Goal: Task Accomplishment & Management: Manage account settings

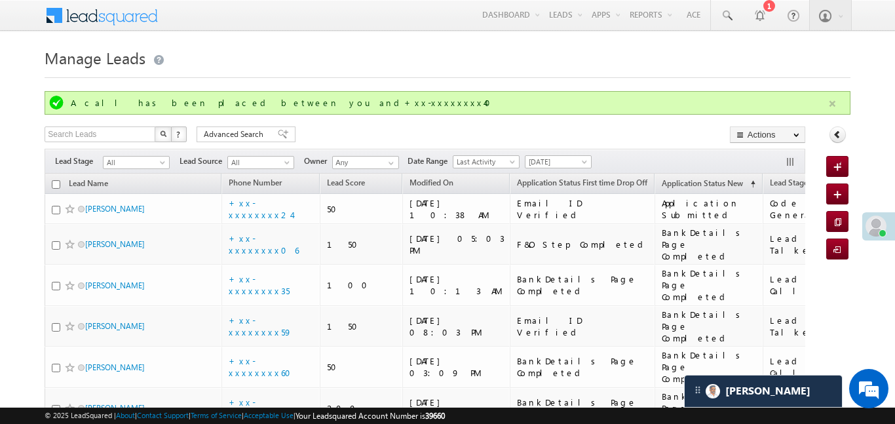
click at [834, 98] on button "button" at bounding box center [832, 104] width 16 height 16
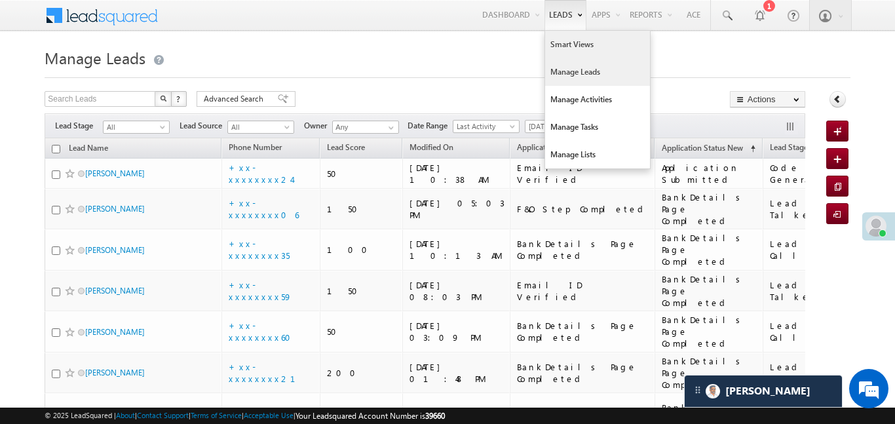
click at [561, 48] on link "Smart Views" at bounding box center [597, 45] width 105 height 28
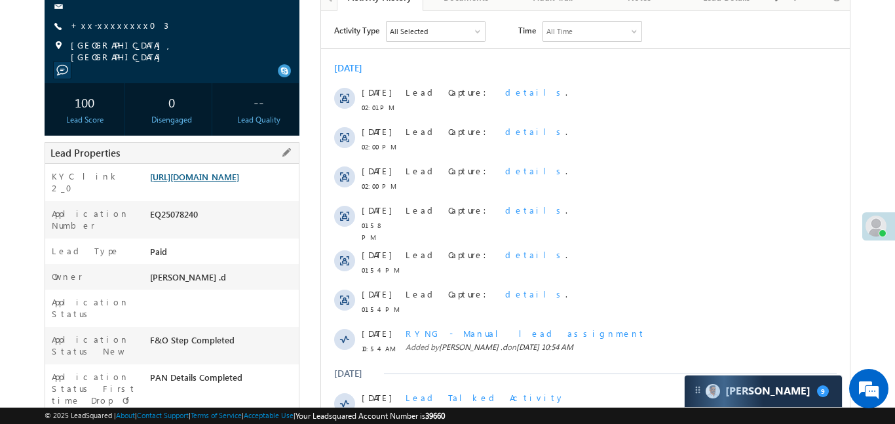
click at [239, 182] on link "https://angelbroking1-pk3em7sa.customui-test.leadsquared.com?leadId=5033122b-92…" at bounding box center [194, 176] width 89 height 11
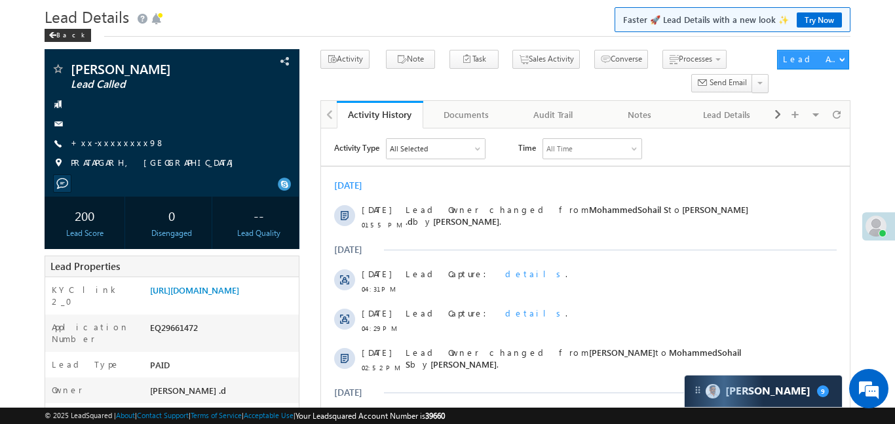
scroll to position [61, 0]
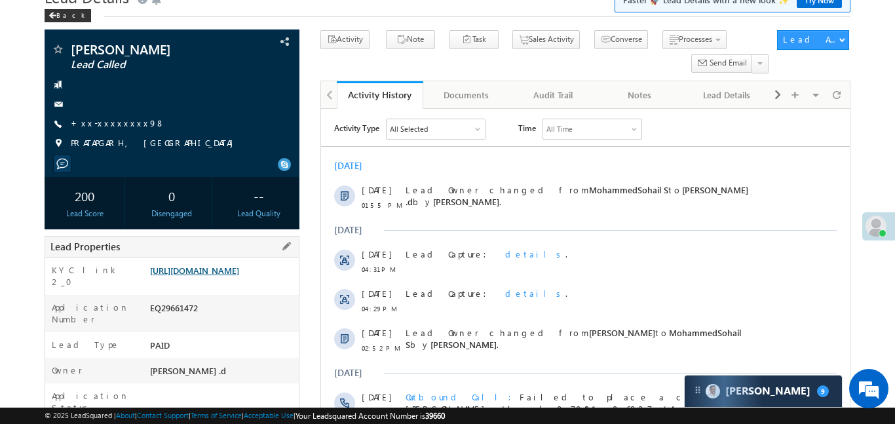
click at [239, 276] on link "https://angelbroking1-pk3em7sa.customui-test.leadsquared.com?leadId=58e9d981-38…" at bounding box center [194, 270] width 89 height 11
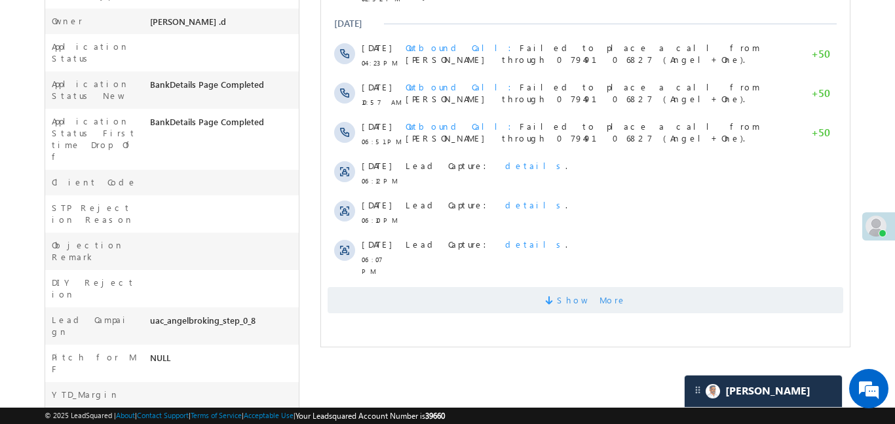
scroll to position [411, 0]
click at [505, 296] on span "Show More" at bounding box center [584, 299] width 515 height 26
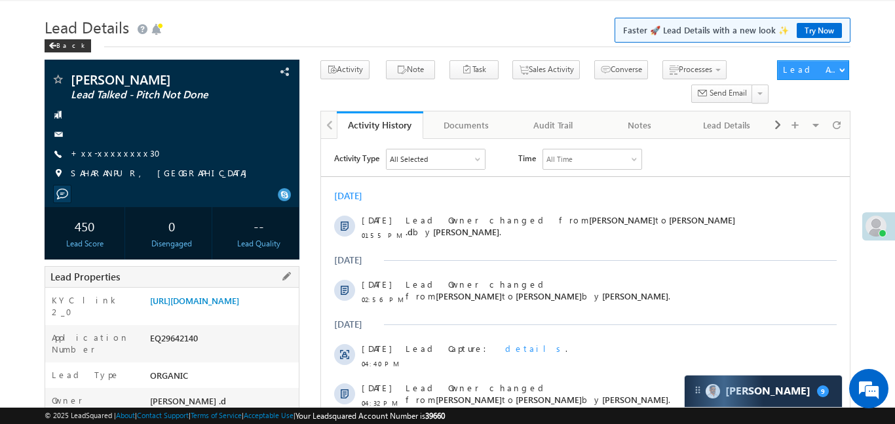
scroll to position [119, 0]
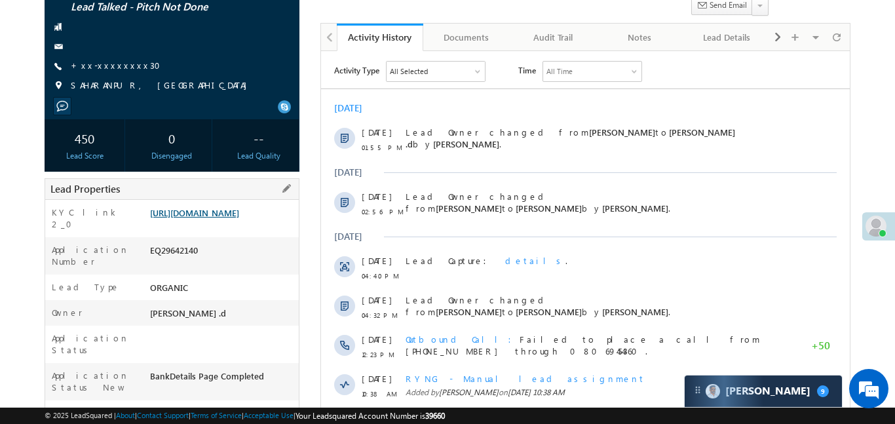
click at [239, 218] on link "https://angelbroking1-pk3em7sa.customui-test.leadsquared.com?leadId=0f466802-8a…" at bounding box center [194, 212] width 89 height 11
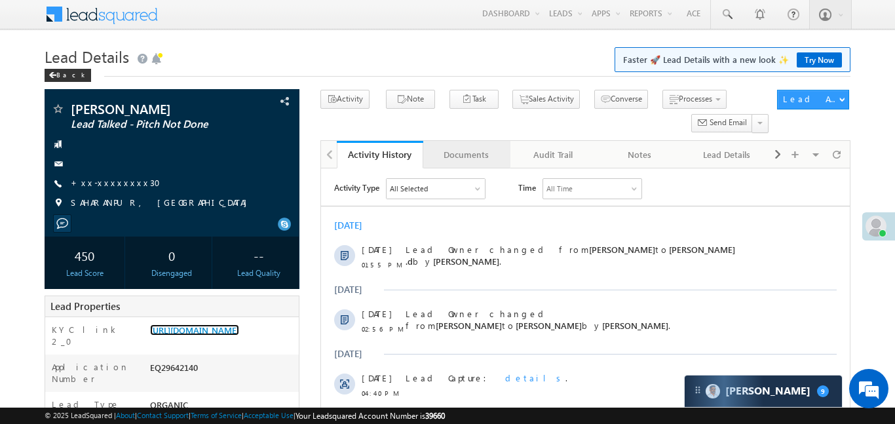
scroll to position [0, 0]
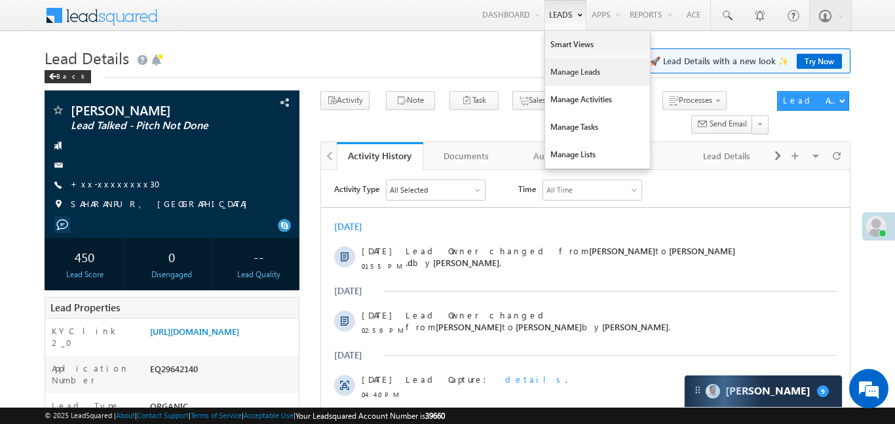
click at [595, 76] on link "Manage Leads" at bounding box center [597, 72] width 105 height 28
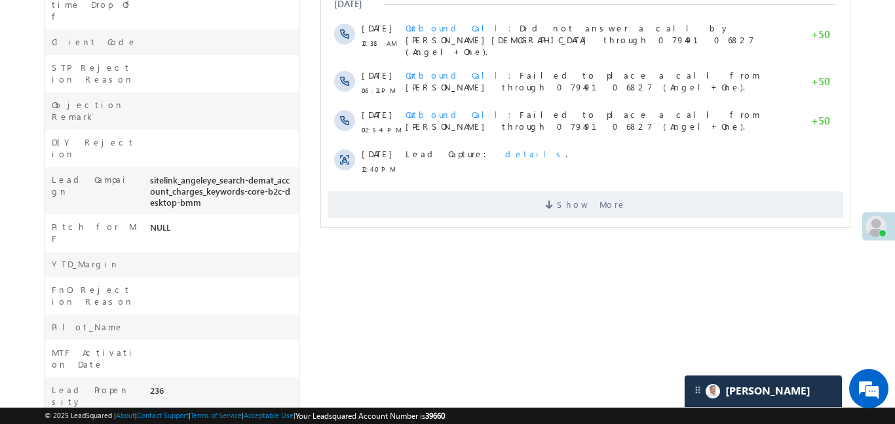
scroll to position [574, 0]
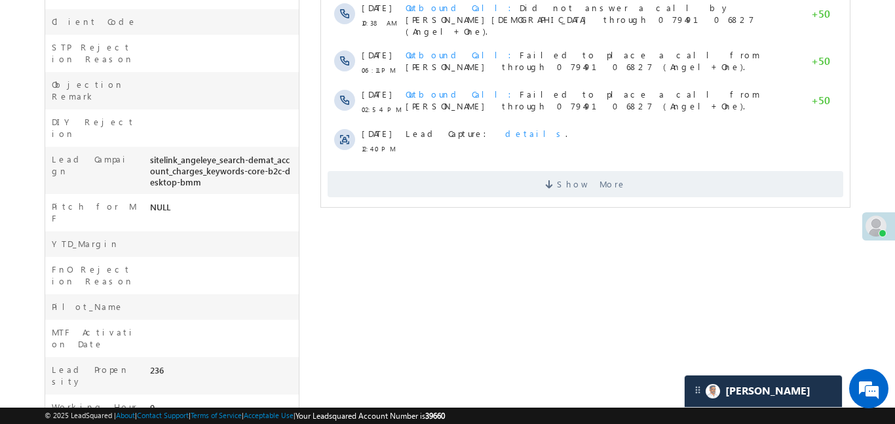
click at [584, 161] on div "Show More" at bounding box center [584, 179] width 529 height 36
click at [556, 180] on span at bounding box center [550, 186] width 12 height 12
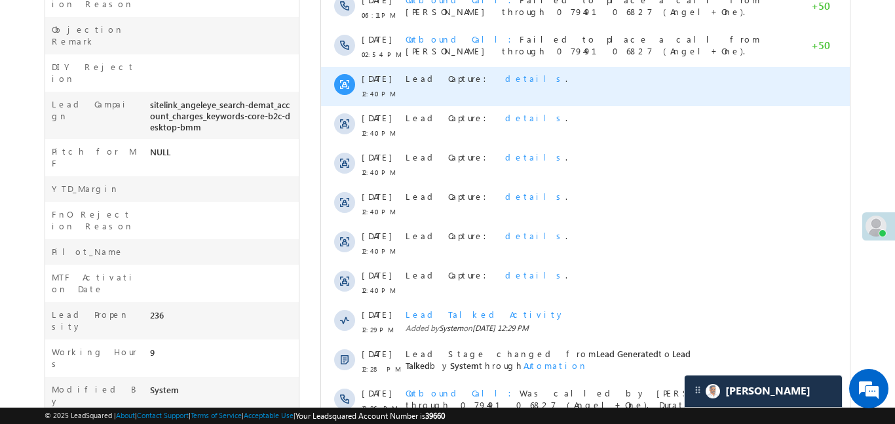
scroll to position [767, 0]
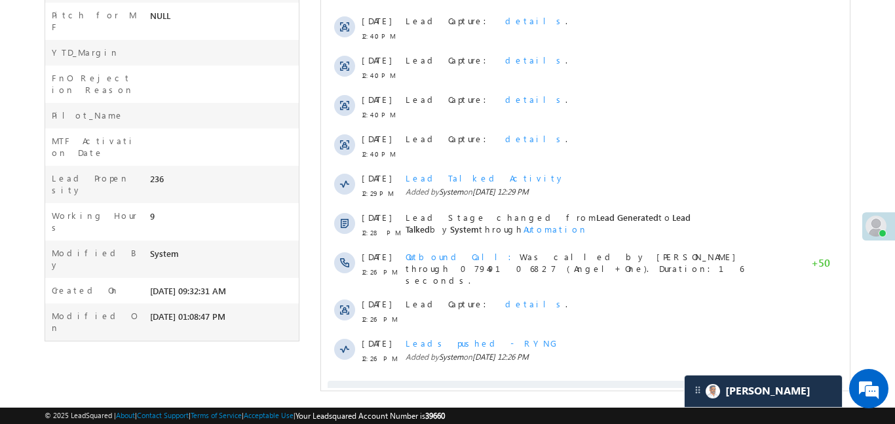
click at [606, 381] on span "Show More" at bounding box center [590, 394] width 69 height 26
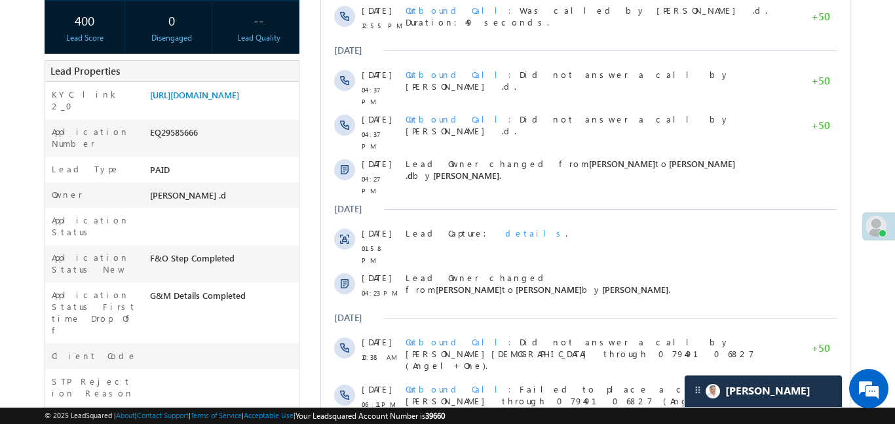
scroll to position [0, 0]
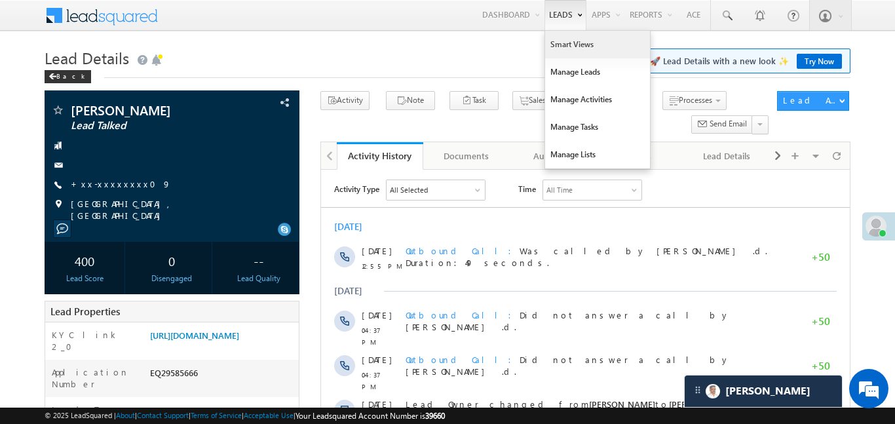
click at [580, 47] on link "Smart Views" at bounding box center [597, 45] width 105 height 28
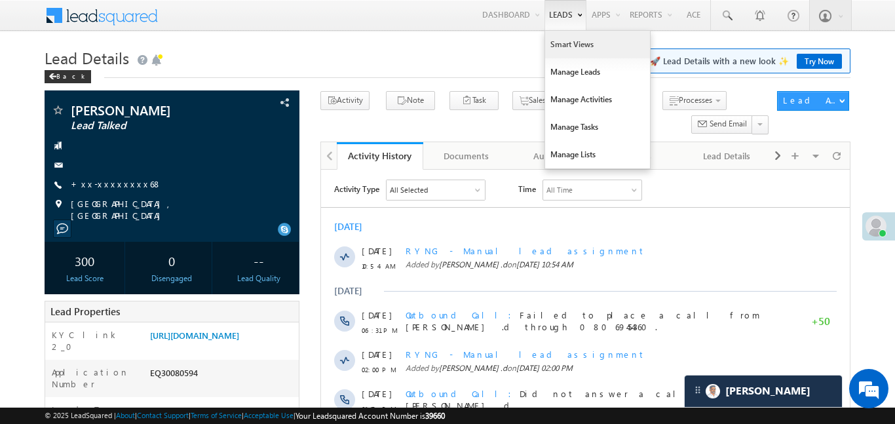
click at [578, 41] on link "Smart Views" at bounding box center [597, 45] width 105 height 28
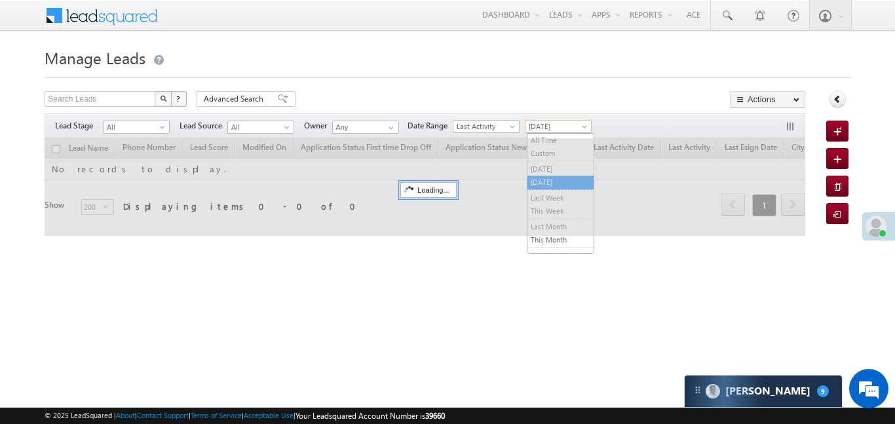
click at [571, 126] on span "[DATE]" at bounding box center [556, 127] width 62 height 12
click at [563, 135] on link "All Time" at bounding box center [560, 140] width 66 height 12
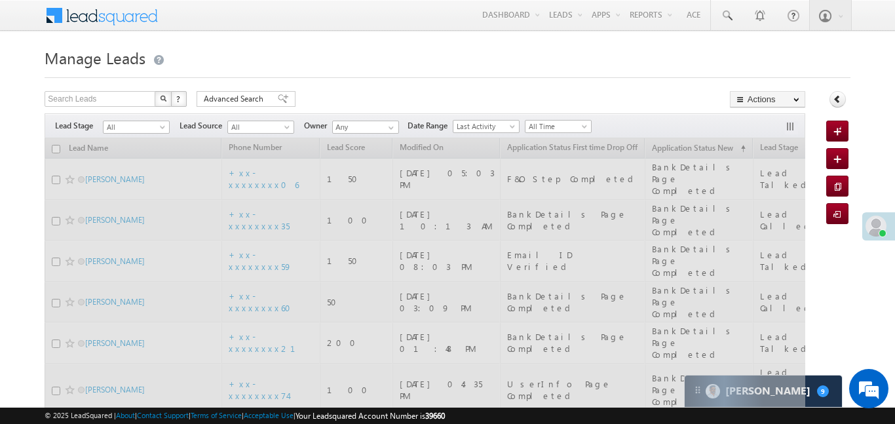
click at [563, 135] on div "Filters Lead Stage All All Lead Source All All Owner Any Any Date Range Go [DAT…" at bounding box center [425, 125] width 760 height 25
click at [152, 130] on span "All" at bounding box center [134, 127] width 62 height 12
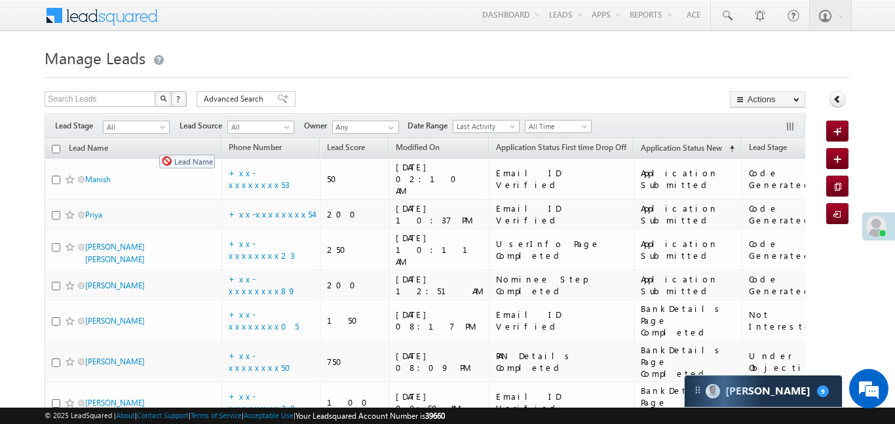
drag, startPoint x: 153, startPoint y: 148, endPoint x: 136, endPoint y: 123, distance: 29.8
click at [151, 149] on th "Lead Name" at bounding box center [133, 148] width 177 height 20
click at [138, 123] on span "All" at bounding box center [134, 127] width 62 height 12
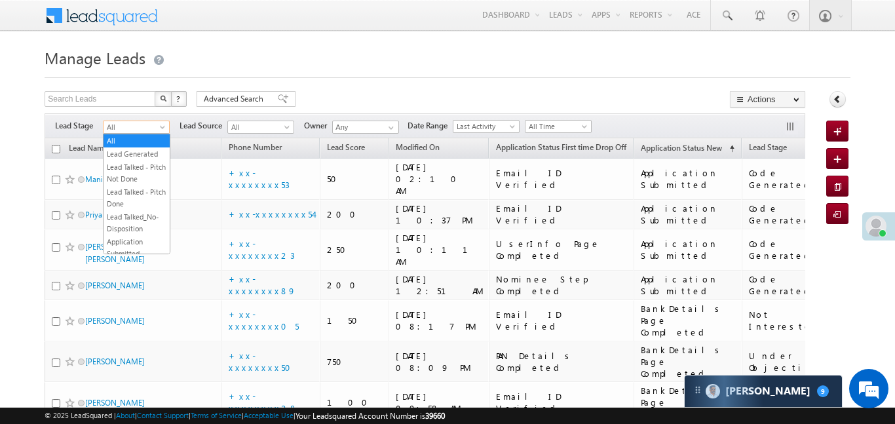
click at [134, 151] on link "Lead Generated" at bounding box center [136, 154] width 66 height 12
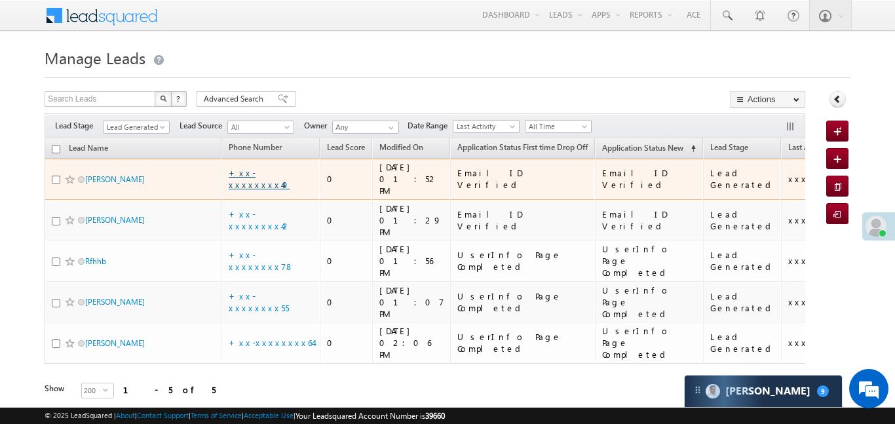
click at [272, 177] on link "+xx-xxxxxxxx49" at bounding box center [259, 178] width 61 height 23
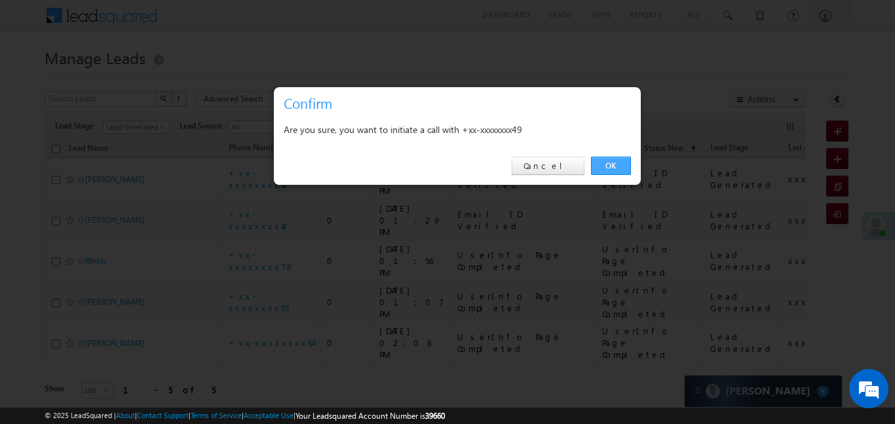
click at [606, 163] on link "OK" at bounding box center [611, 166] width 40 height 18
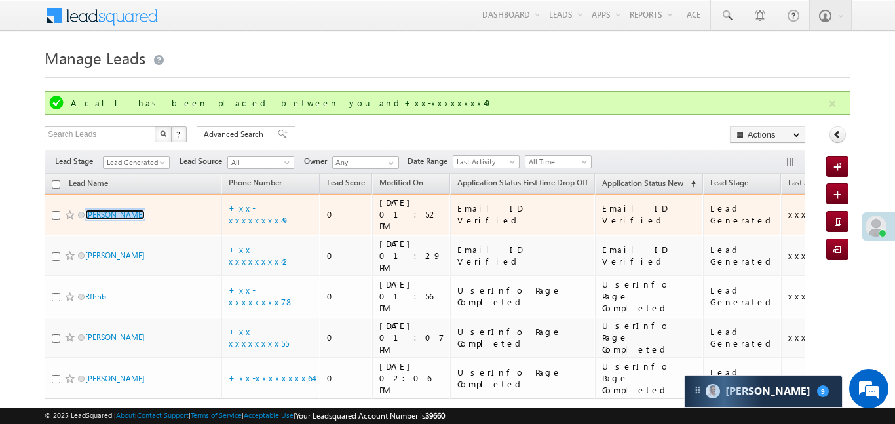
drag, startPoint x: 121, startPoint y: 181, endPoint x: 424, endPoint y: 65, distance: 324.6
click at [424, 65] on form "Manage Leads Quick Add Lead A call has been placed between you and+xx-xxxxxxxx4…" at bounding box center [447, 257] width 805 height 427
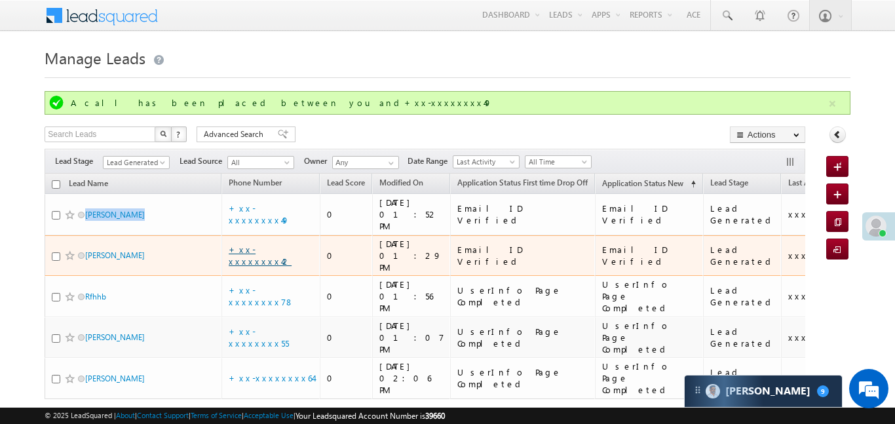
click at [279, 244] on link "+xx-xxxxxxxx42" at bounding box center [260, 255] width 63 height 23
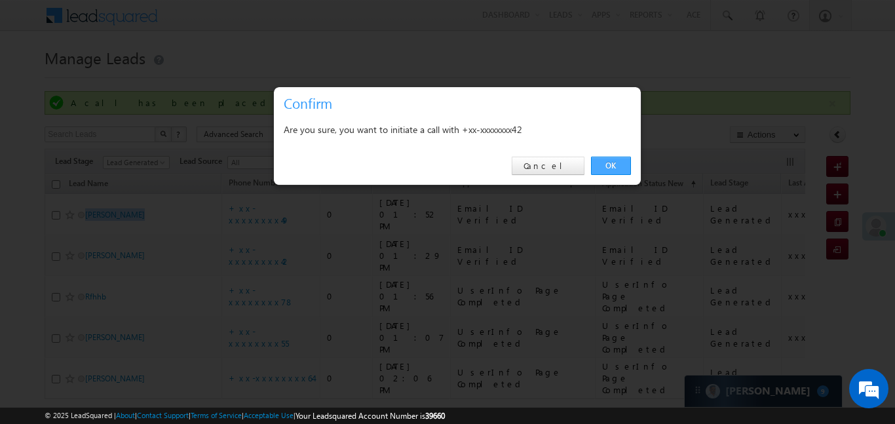
click at [618, 168] on link "OK" at bounding box center [611, 166] width 40 height 18
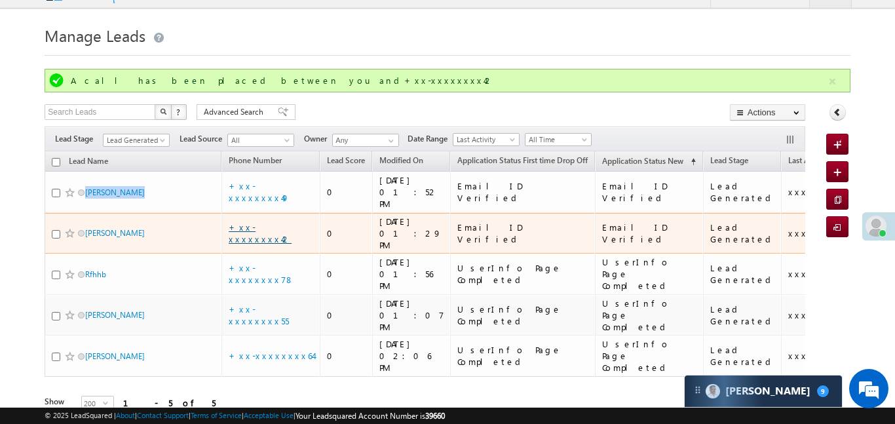
scroll to position [24, 0]
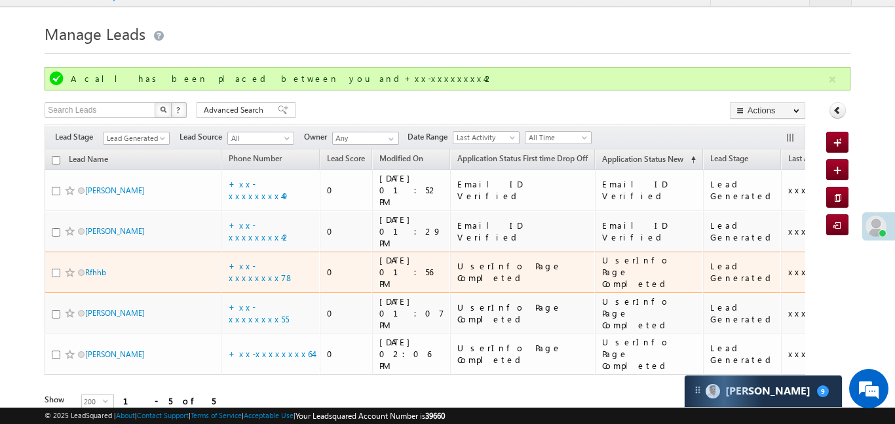
click at [275, 255] on td "+xx-xxxxxxxx78" at bounding box center [270, 271] width 98 height 41
click at [269, 260] on link "+xx-xxxxxxxx78" at bounding box center [261, 271] width 65 height 23
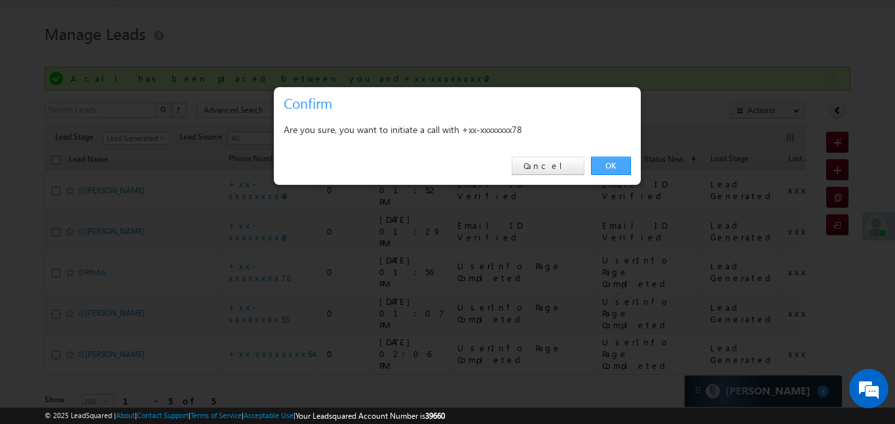
click at [593, 172] on link "OK" at bounding box center [611, 166] width 40 height 18
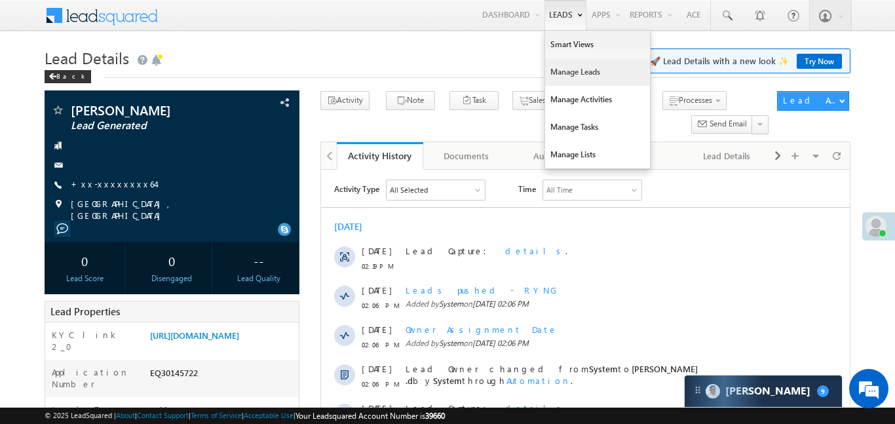
click at [597, 75] on link "Manage Leads" at bounding box center [597, 72] width 105 height 28
